Goal: Task Accomplishment & Management: Manage account settings

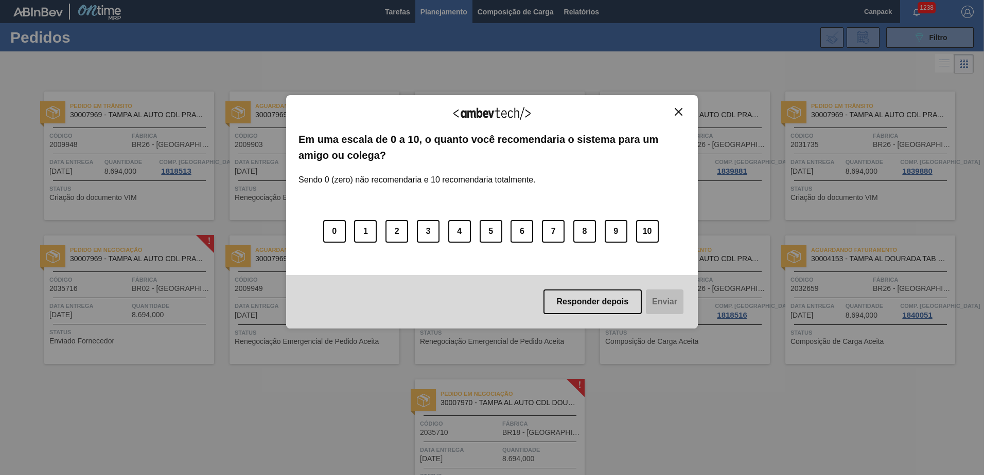
scroll to position [71, 0]
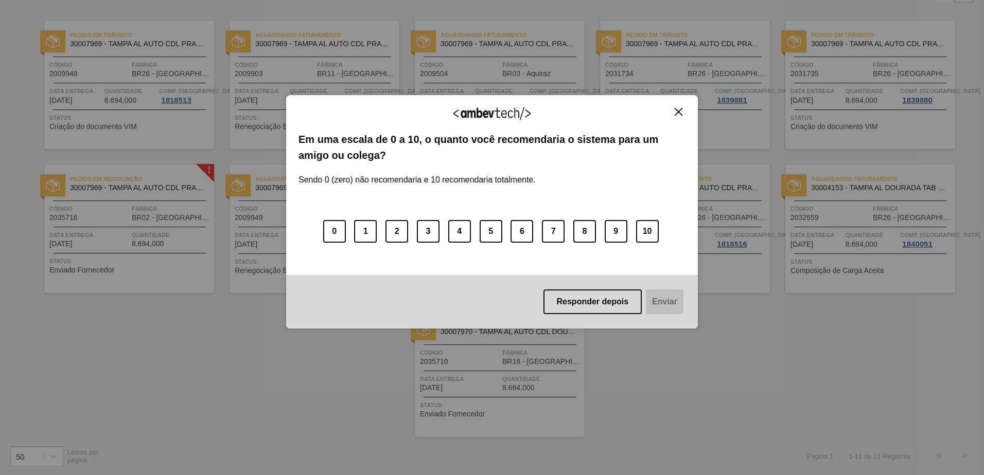
drag, startPoint x: 676, startPoint y: 110, endPoint x: 669, endPoint y: 140, distance: 31.6
click at [676, 110] on img "Close" at bounding box center [679, 112] width 8 height 8
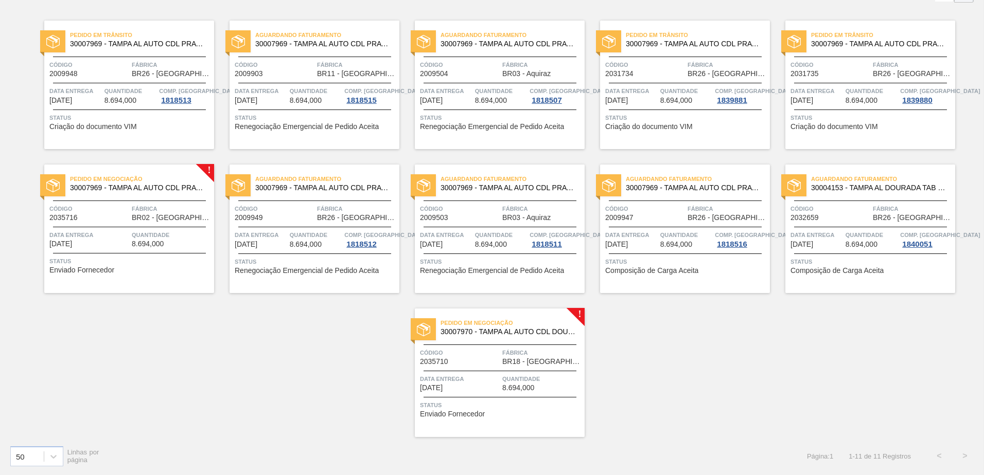
scroll to position [0, 0]
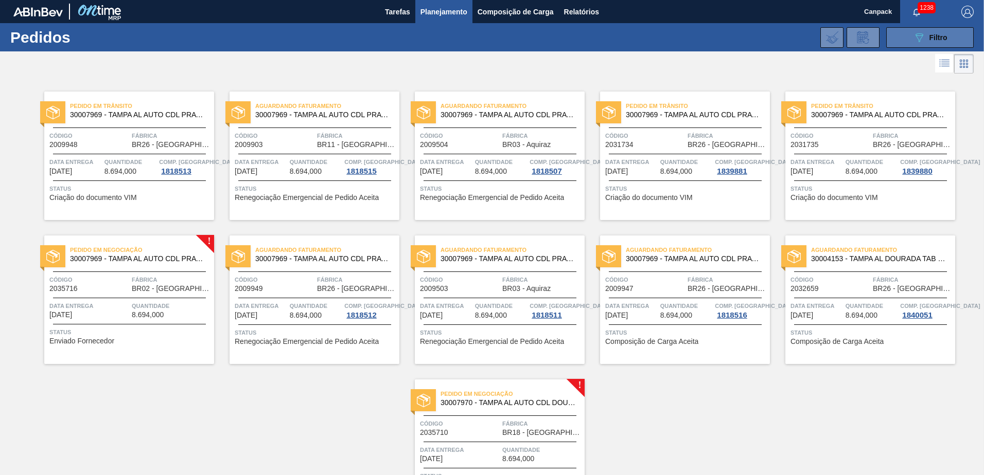
click at [934, 36] on span "Filtro" at bounding box center [938, 37] width 18 height 8
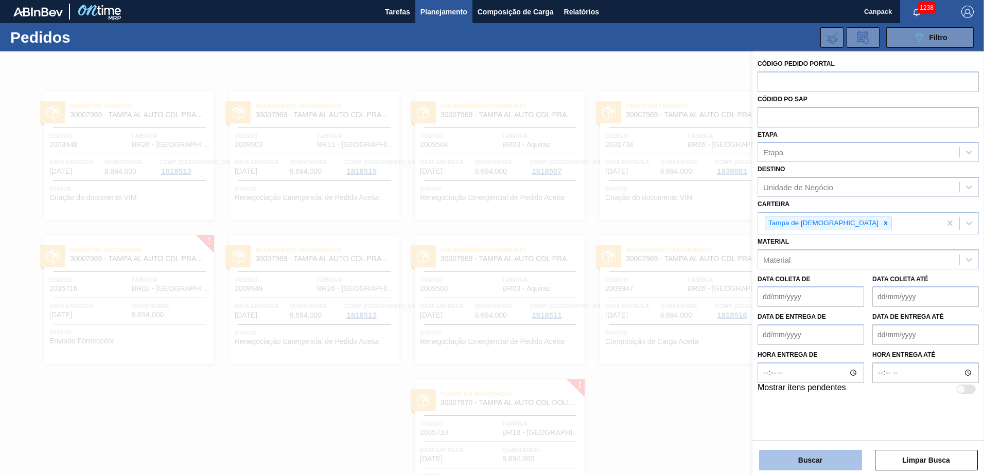
click at [792, 468] on button "Buscar" at bounding box center [810, 460] width 103 height 21
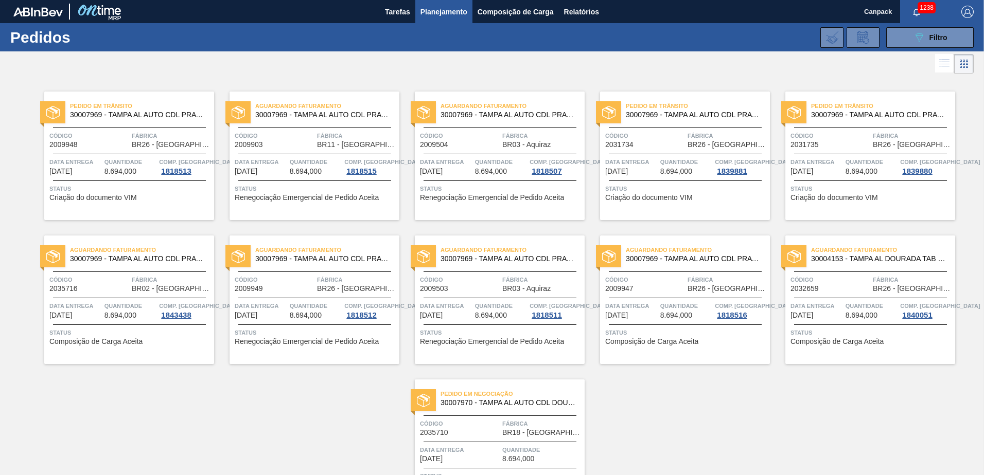
scroll to position [71, 0]
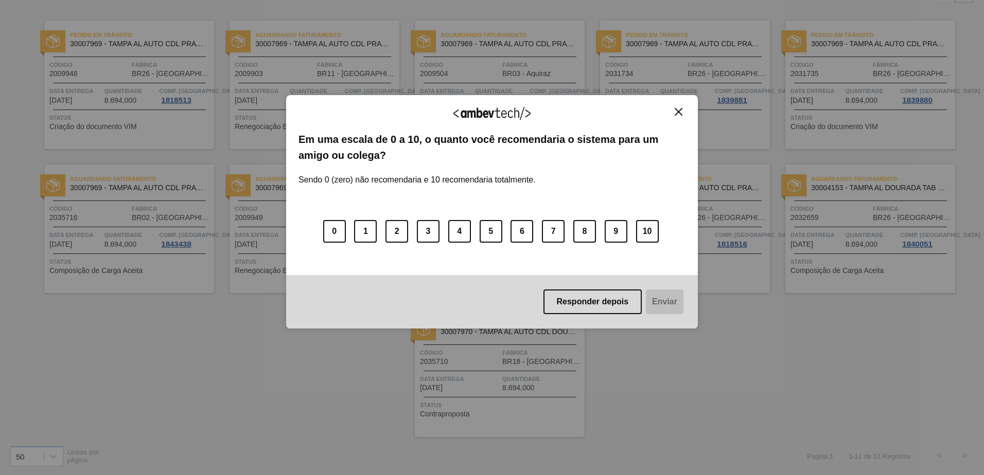
click at [679, 112] on img "Close" at bounding box center [679, 112] width 8 height 8
click at [681, 116] on button "Close" at bounding box center [679, 112] width 14 height 9
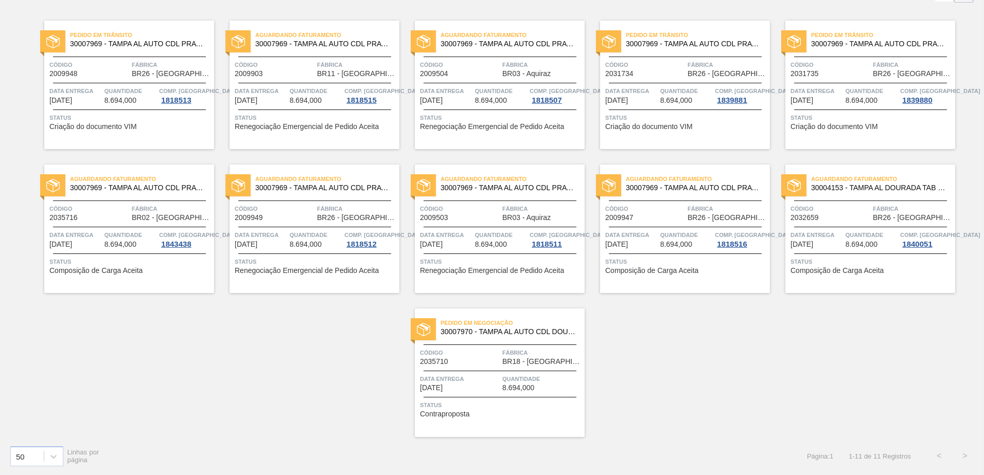
scroll to position [0, 0]
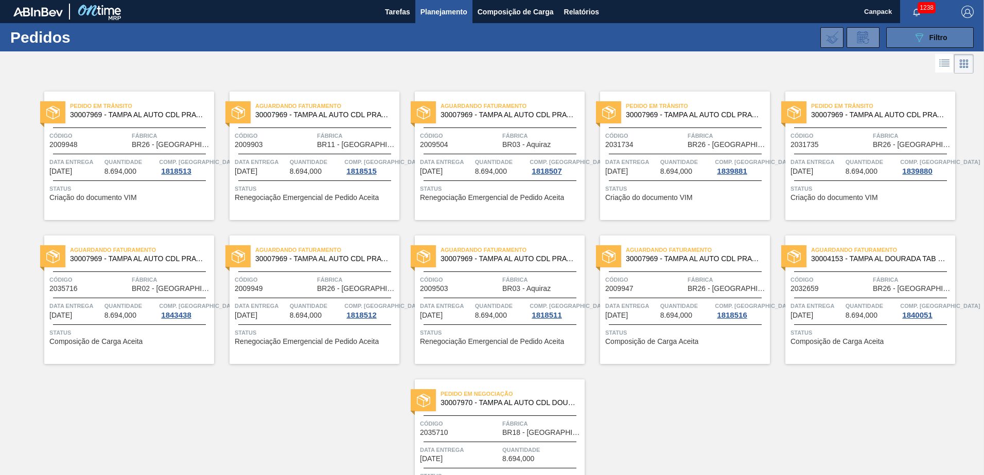
click at [920, 38] on icon "089F7B8B-B2A5-4AFE-B5C0-19BA573D28AC" at bounding box center [919, 37] width 12 height 12
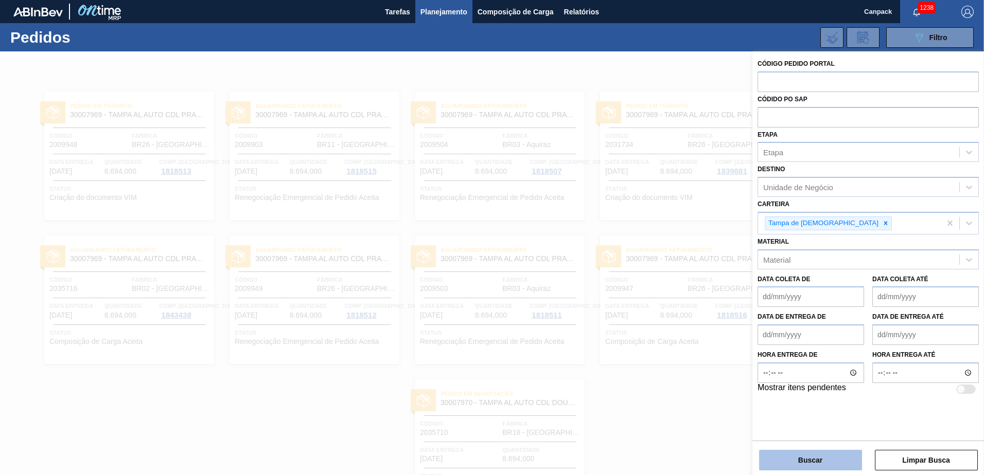
click at [799, 468] on button "Buscar" at bounding box center [810, 460] width 103 height 21
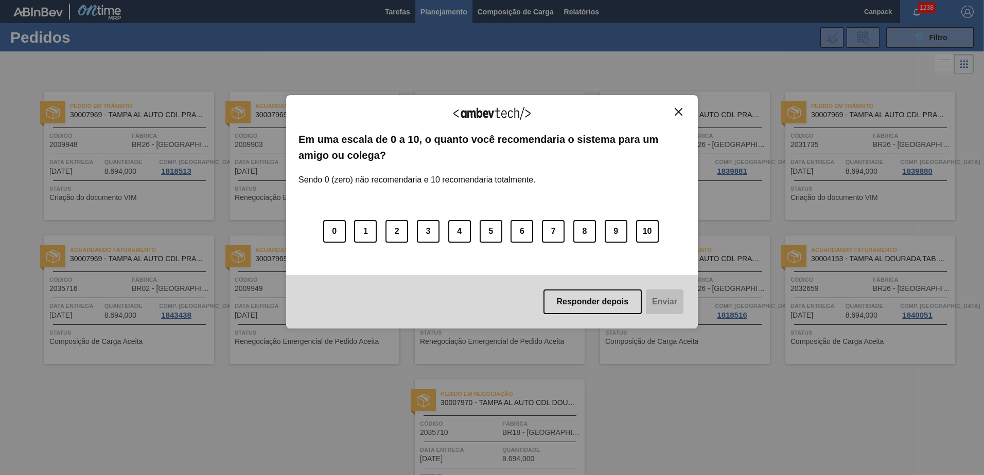
click at [679, 111] on img "Close" at bounding box center [679, 112] width 8 height 8
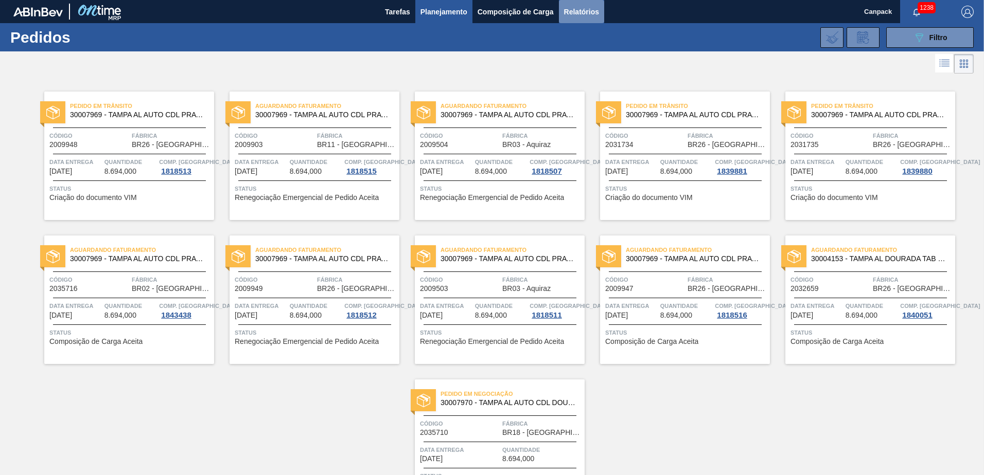
click at [576, 13] on span "Relatórios" at bounding box center [581, 12] width 35 height 12
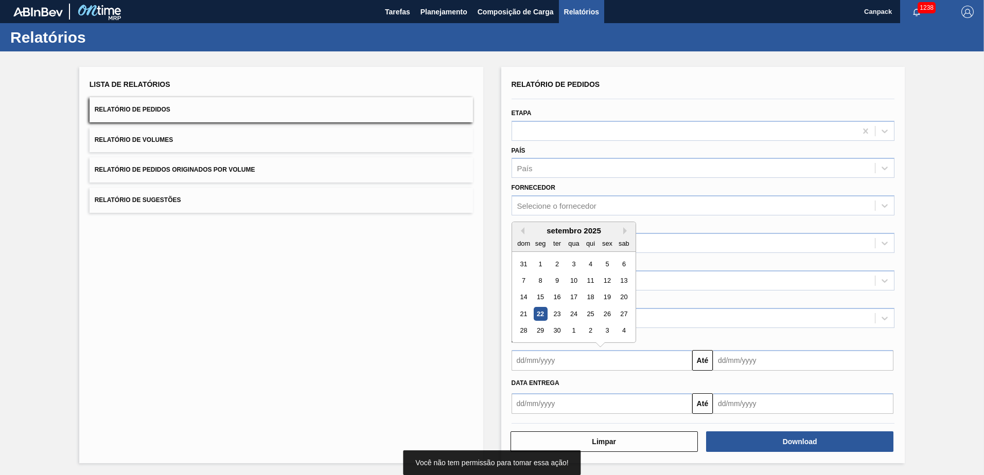
click at [553, 360] on input "text" at bounding box center [602, 360] width 181 height 21
click at [540, 312] on div "22" at bounding box center [540, 314] width 14 height 14
type input "[DATE]"
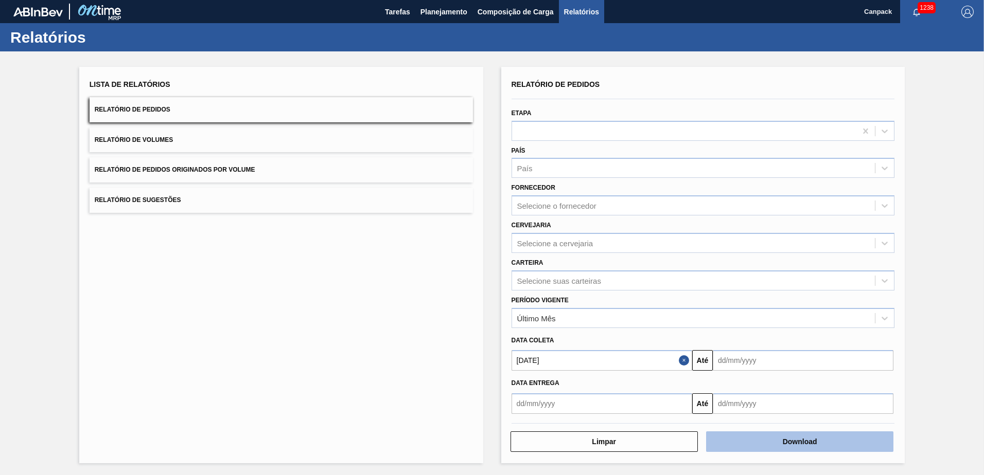
click at [751, 442] on button "Download" at bounding box center [799, 442] width 187 height 21
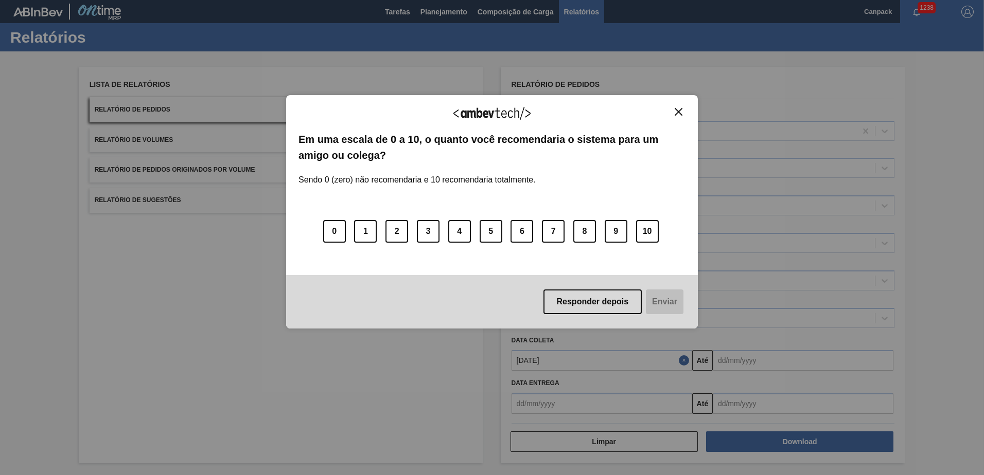
click at [677, 114] on img "Close" at bounding box center [679, 112] width 8 height 8
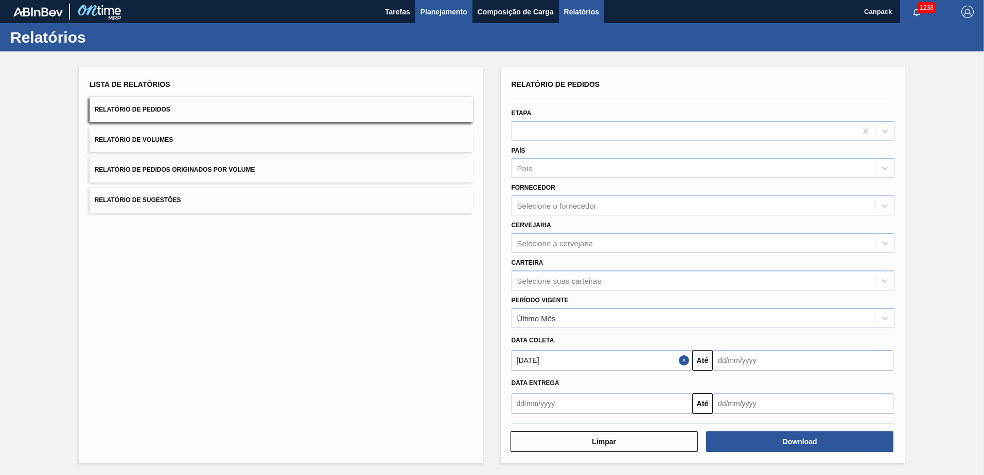
click at [457, 13] on span "Planejamento" at bounding box center [443, 12] width 47 height 12
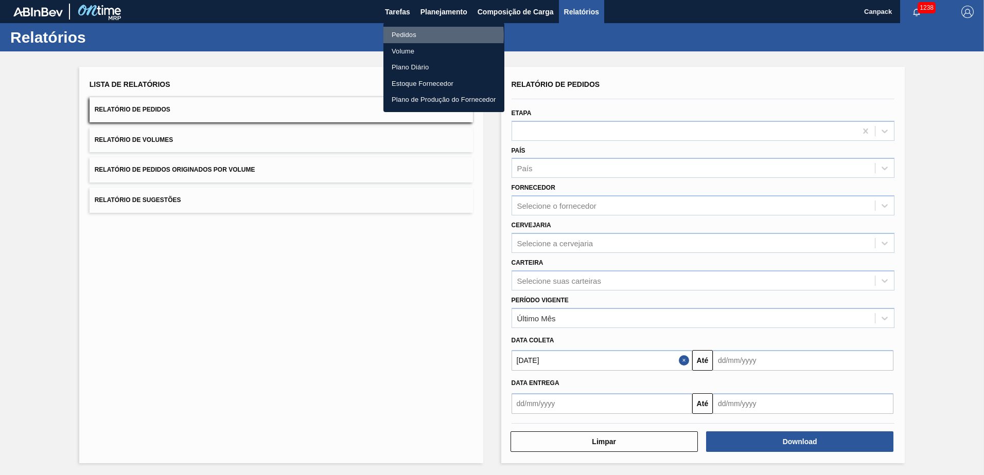
click at [412, 36] on li "Pedidos" at bounding box center [443, 35] width 121 height 16
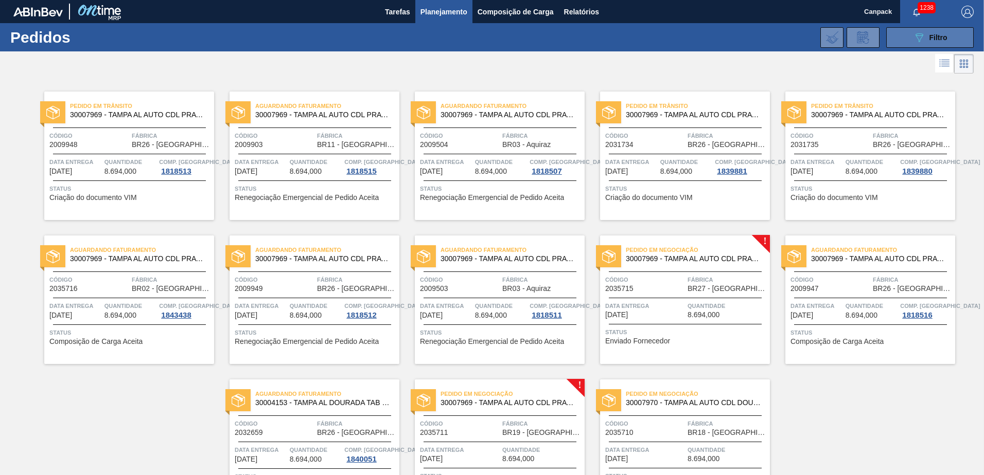
click at [922, 45] on button "089F7B8B-B2A5-4AFE-B5C0-19BA573D28AC Filtro" at bounding box center [929, 37] width 87 height 21
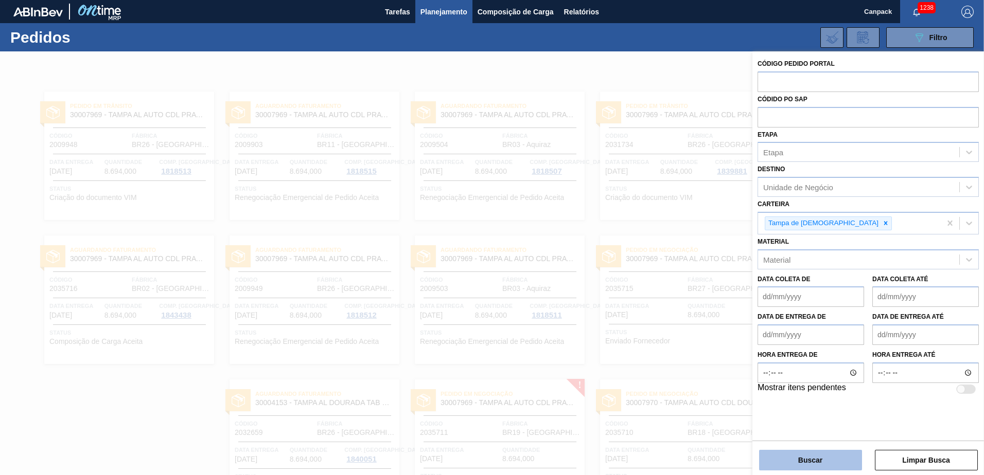
click at [794, 461] on button "Buscar" at bounding box center [810, 460] width 103 height 21
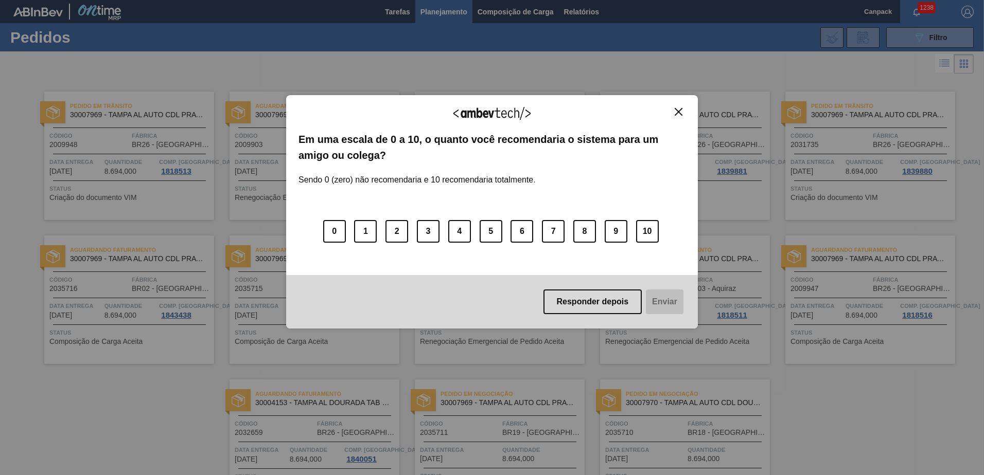
click at [682, 117] on div "Agradecemos seu feedback!" at bounding box center [491, 120] width 387 height 24
click at [679, 115] on img "Close" at bounding box center [679, 112] width 8 height 8
click at [678, 115] on img "Close" at bounding box center [679, 112] width 8 height 8
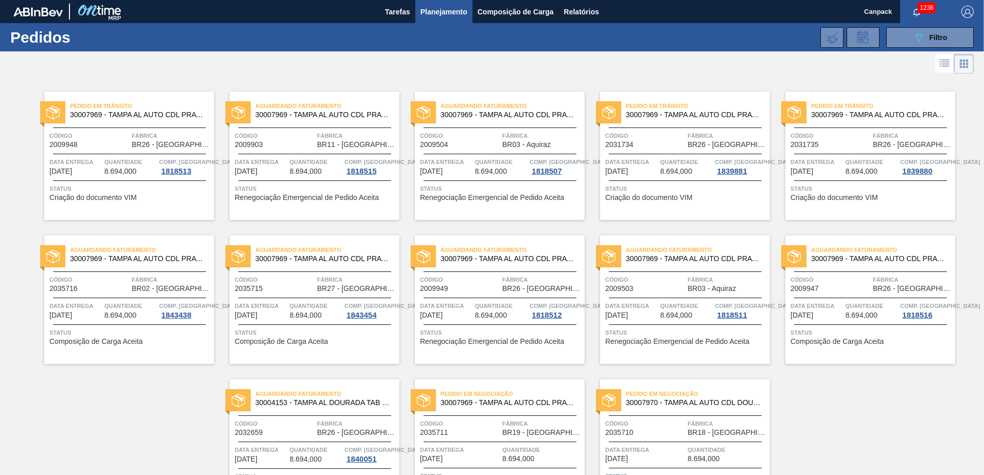
click at [434, 9] on span "Planejamento" at bounding box center [443, 12] width 47 height 12
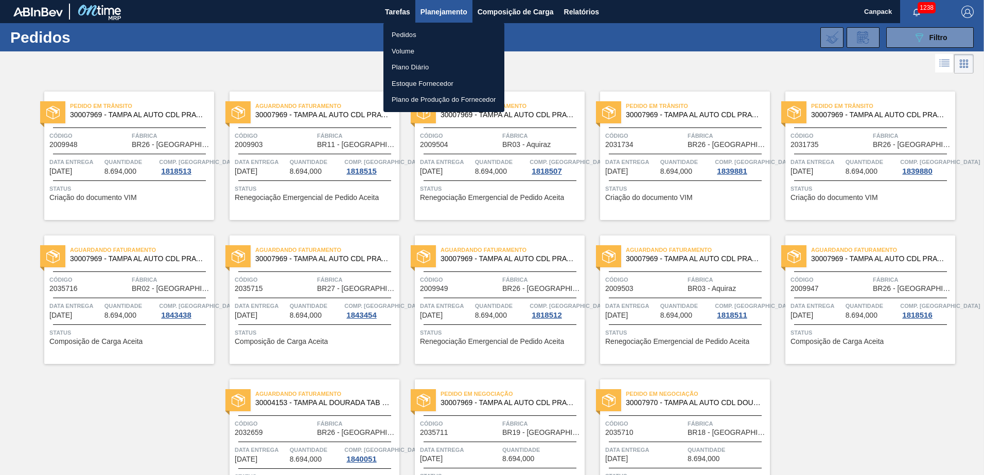
click at [414, 35] on li "Pedidos" at bounding box center [443, 35] width 121 height 16
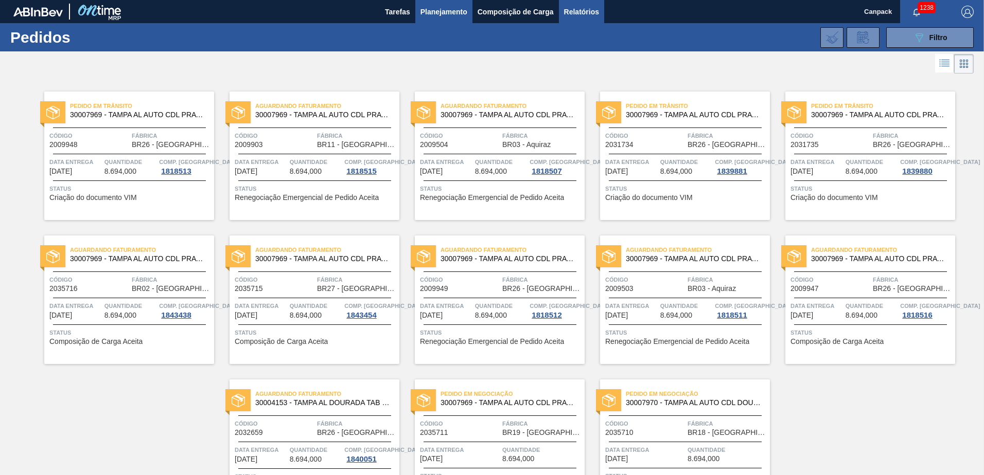
click at [568, 10] on span "Relatórios" at bounding box center [581, 12] width 35 height 12
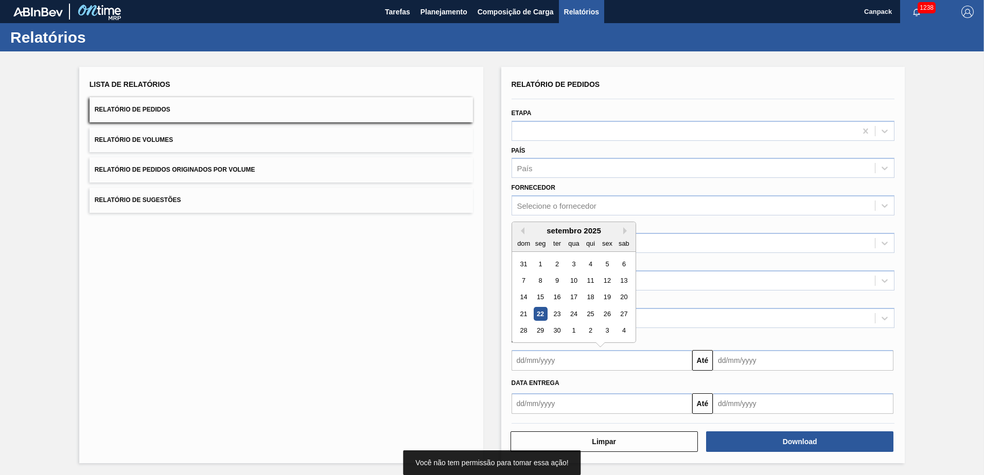
click at [567, 357] on input "text" at bounding box center [602, 360] width 181 height 21
click at [540, 318] on div "22" at bounding box center [540, 314] width 14 height 14
type input "[DATE]"
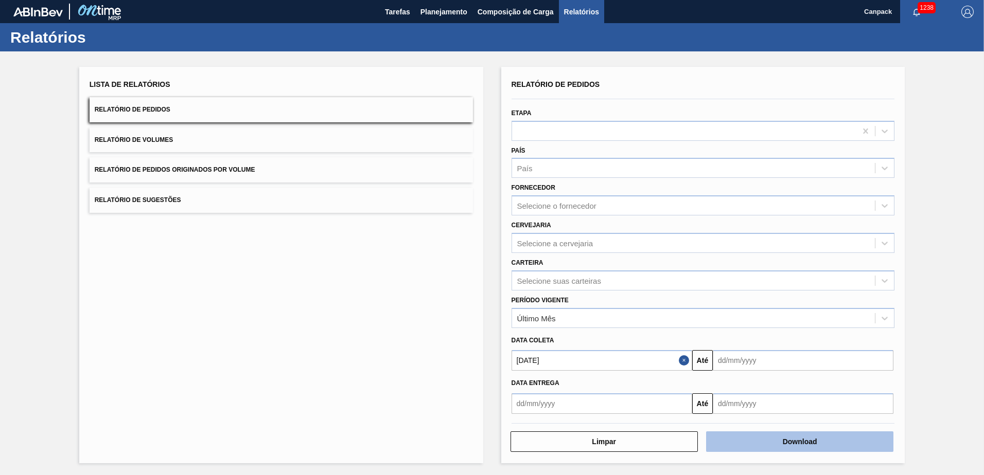
click at [761, 433] on button "Download" at bounding box center [799, 442] width 187 height 21
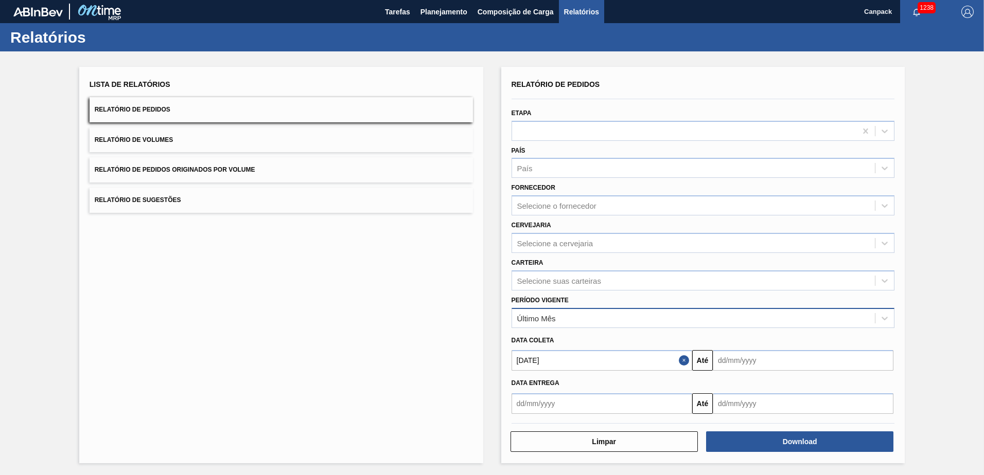
scroll to position [1, 0]
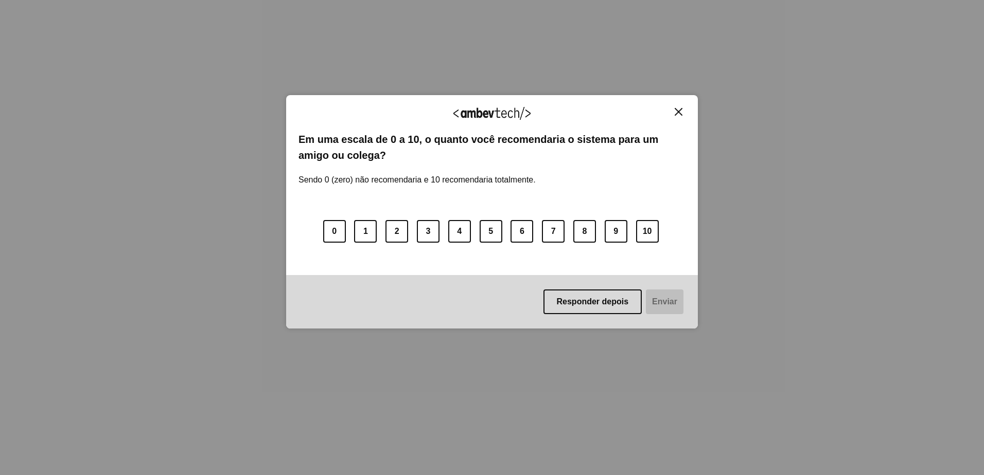
drag, startPoint x: 677, startPoint y: 111, endPoint x: 692, endPoint y: 97, distance: 20.4
click at [677, 111] on img "Close" at bounding box center [679, 112] width 8 height 8
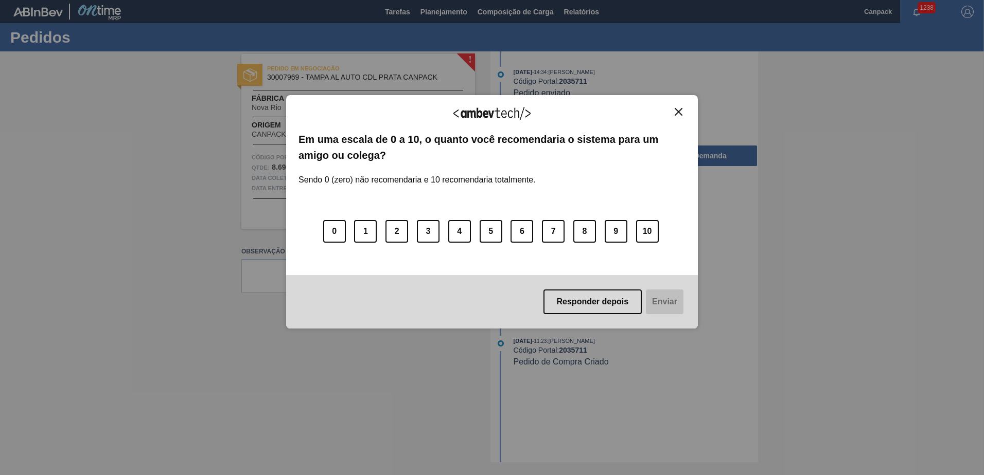
click at [680, 111] on img "Close" at bounding box center [679, 112] width 8 height 8
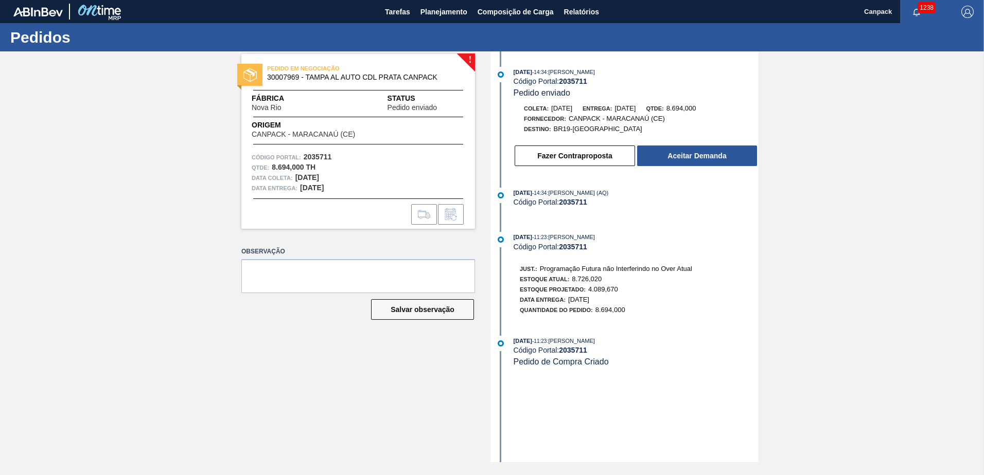
drag, startPoint x: 560, startPoint y: 91, endPoint x: 564, endPoint y: 84, distance: 7.1
click at [560, 90] on span "Pedido enviado" at bounding box center [542, 93] width 57 height 9
drag, startPoint x: 561, startPoint y: 82, endPoint x: 587, endPoint y: 84, distance: 26.3
click at [587, 84] on strong "2035711" at bounding box center [573, 81] width 28 height 8
copy strong "2035711"
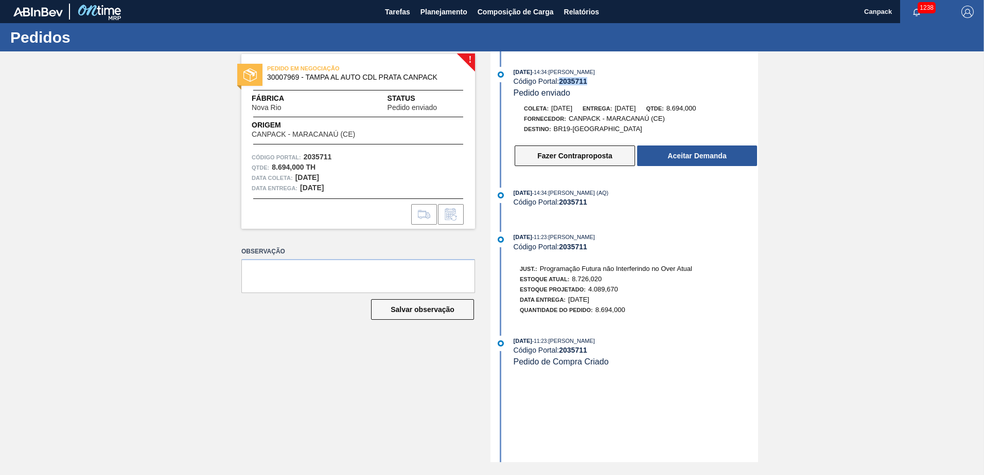
click at [538, 159] on button "Fazer Contraproposta" at bounding box center [575, 156] width 120 height 21
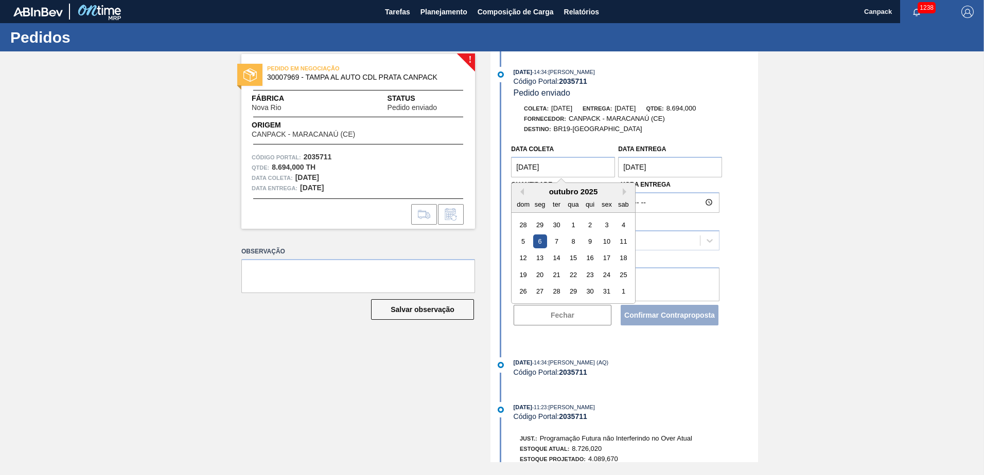
click at [560, 169] on coleta "[DATE]" at bounding box center [563, 167] width 104 height 21
click at [584, 276] on div "23" at bounding box center [590, 275] width 14 height 14
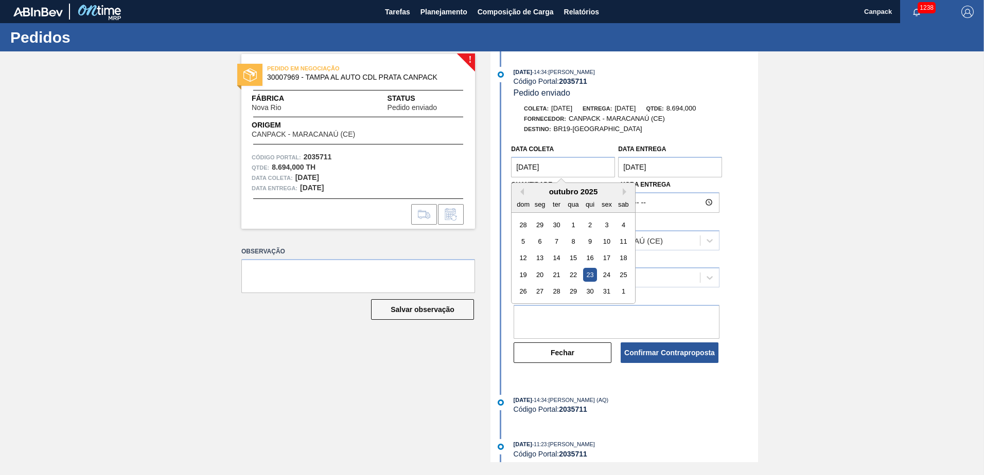
click at [572, 171] on coleta "[DATE]" at bounding box center [563, 167] width 104 height 21
click at [524, 192] on div "outubro 2025" at bounding box center [574, 191] width 124 height 9
click at [520, 192] on button "Previous Month" at bounding box center [520, 191] width 7 height 7
click at [557, 270] on div "23" at bounding box center [557, 275] width 14 height 14
type coleta "[DATE]"
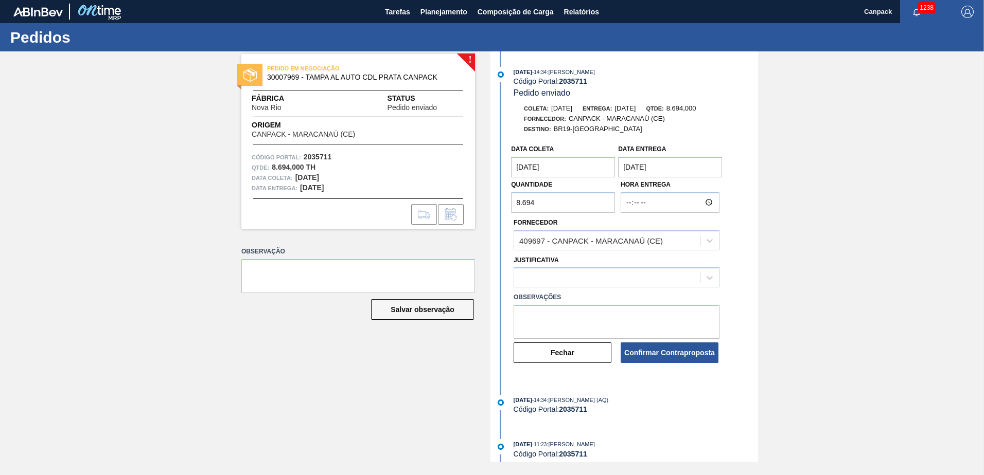
click at [624, 169] on entrega "[DATE]" at bounding box center [670, 167] width 104 height 21
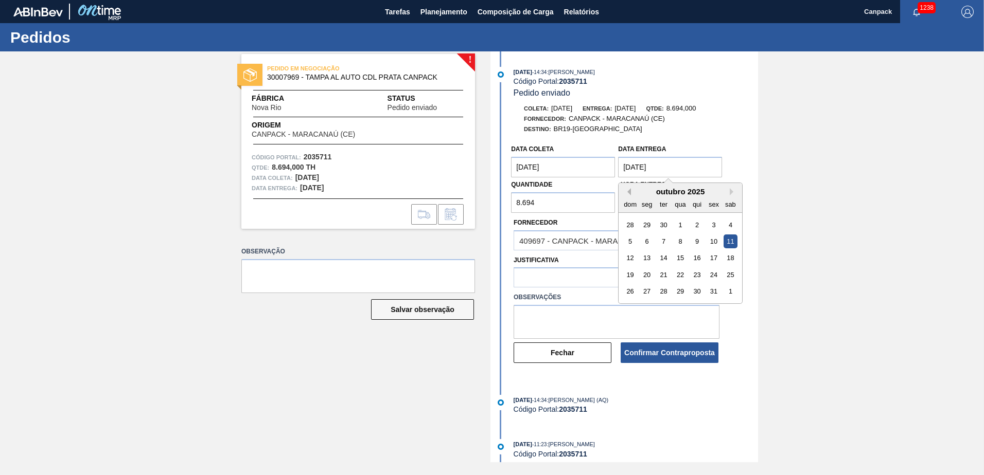
click at [628, 193] on button "Previous Month" at bounding box center [627, 191] width 7 height 7
click at [632, 290] on div "28" at bounding box center [630, 292] width 14 height 14
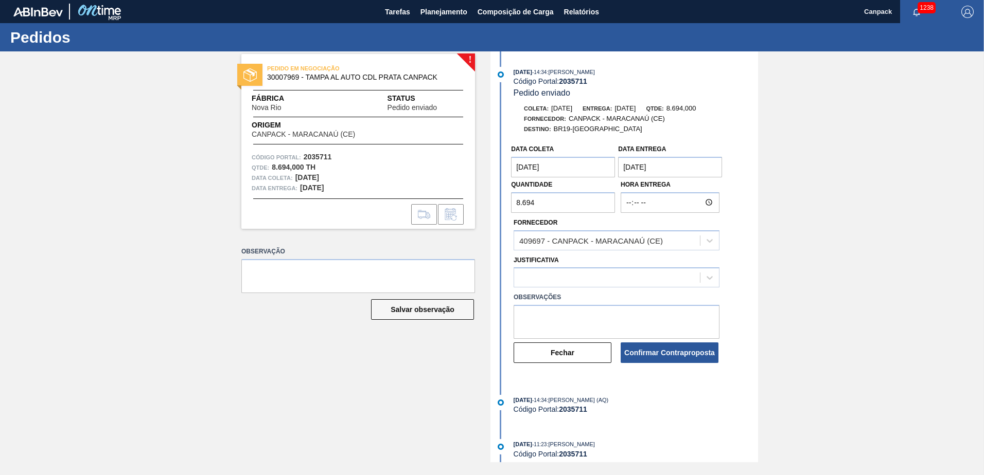
type entrega "[DATE]"
click at [574, 275] on div at bounding box center [607, 278] width 186 height 15
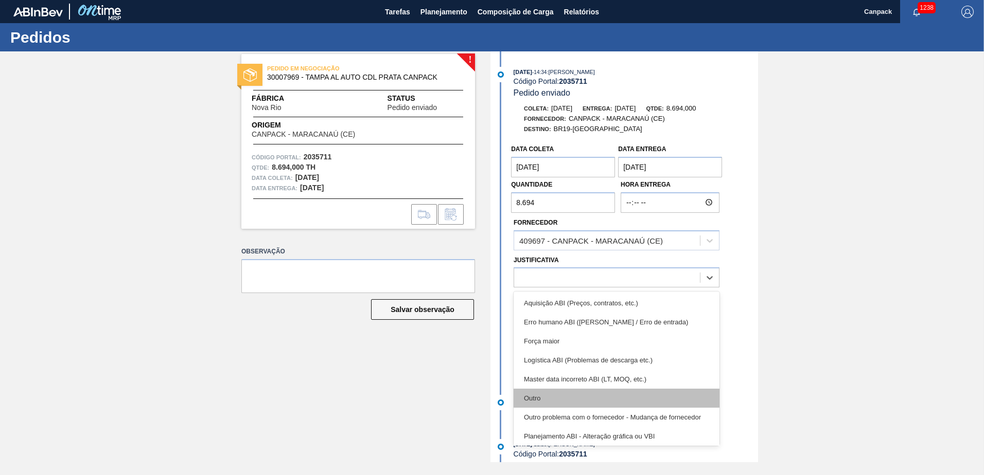
click at [544, 396] on div "Outro" at bounding box center [617, 398] width 206 height 19
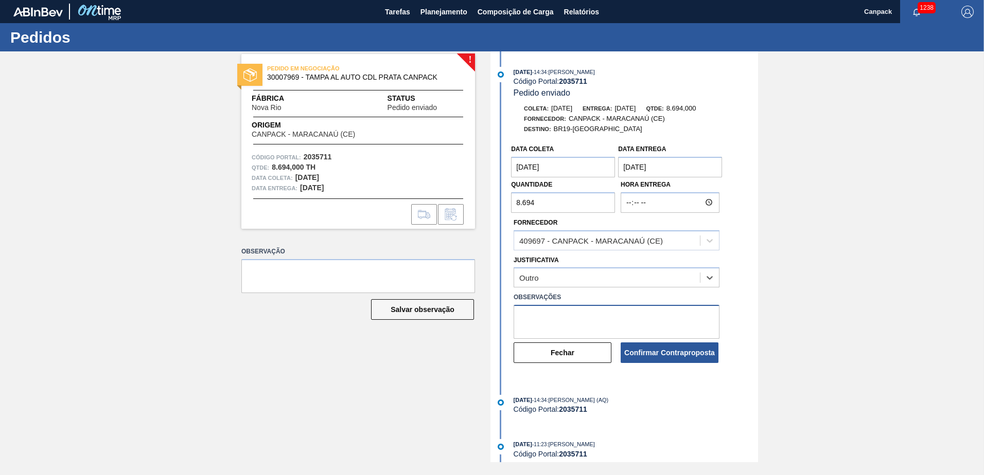
click at [545, 323] on textarea at bounding box center [617, 322] width 206 height 34
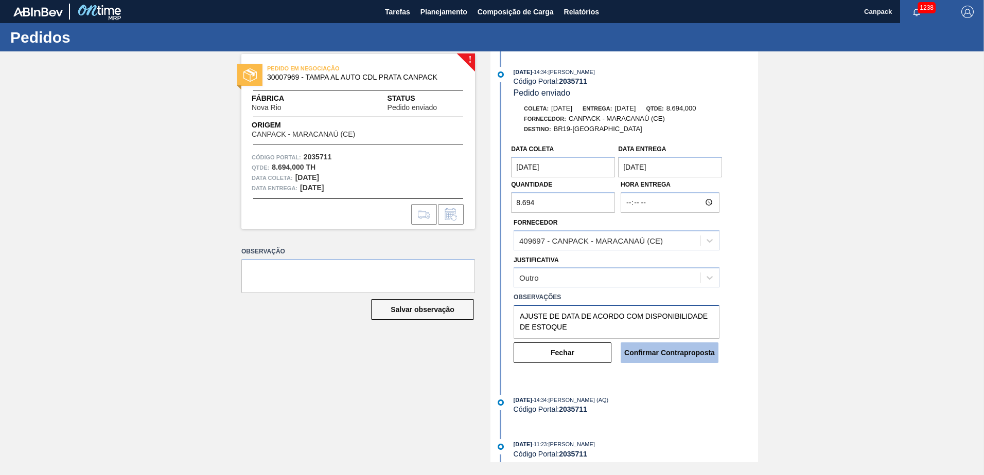
type textarea "AJUSTE DE DATA DE ACORDO COM DISPONIBILIDADE DE ESTOQUE"
click at [652, 351] on button "Confirmar Contraproposta" at bounding box center [670, 353] width 98 height 21
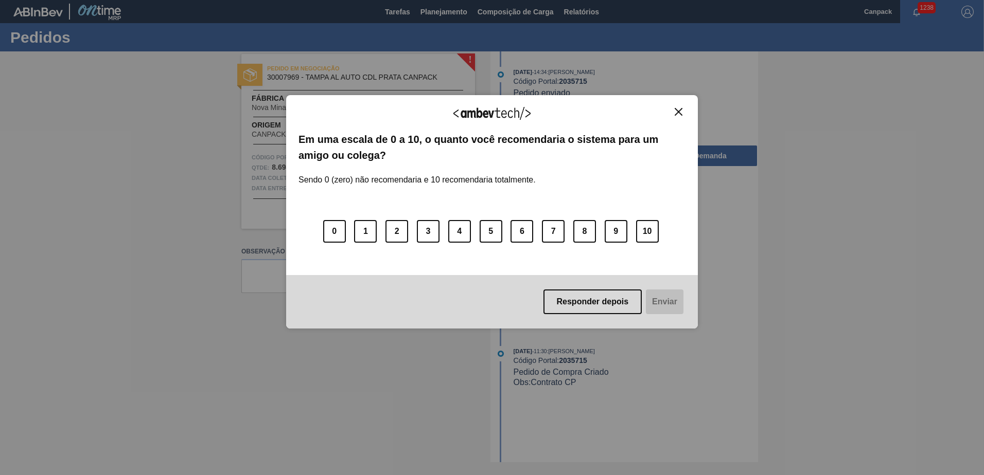
click at [679, 110] on img "Close" at bounding box center [679, 112] width 8 height 8
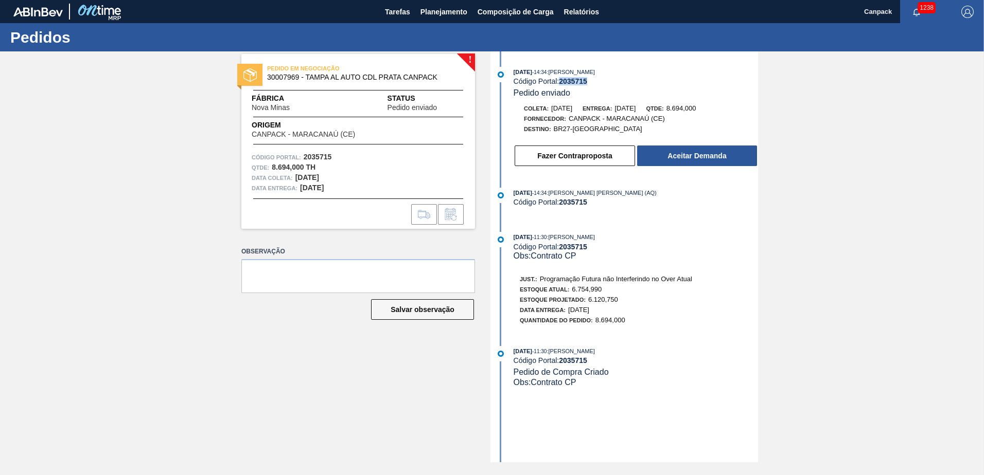
drag, startPoint x: 561, startPoint y: 83, endPoint x: 588, endPoint y: 83, distance: 26.8
click at [587, 83] on strong "2035715" at bounding box center [573, 81] width 28 height 8
copy strong "2035715"
click at [728, 164] on button "Aceitar Demanda" at bounding box center [697, 156] width 120 height 21
